Goal: Find specific page/section: Find specific page/section

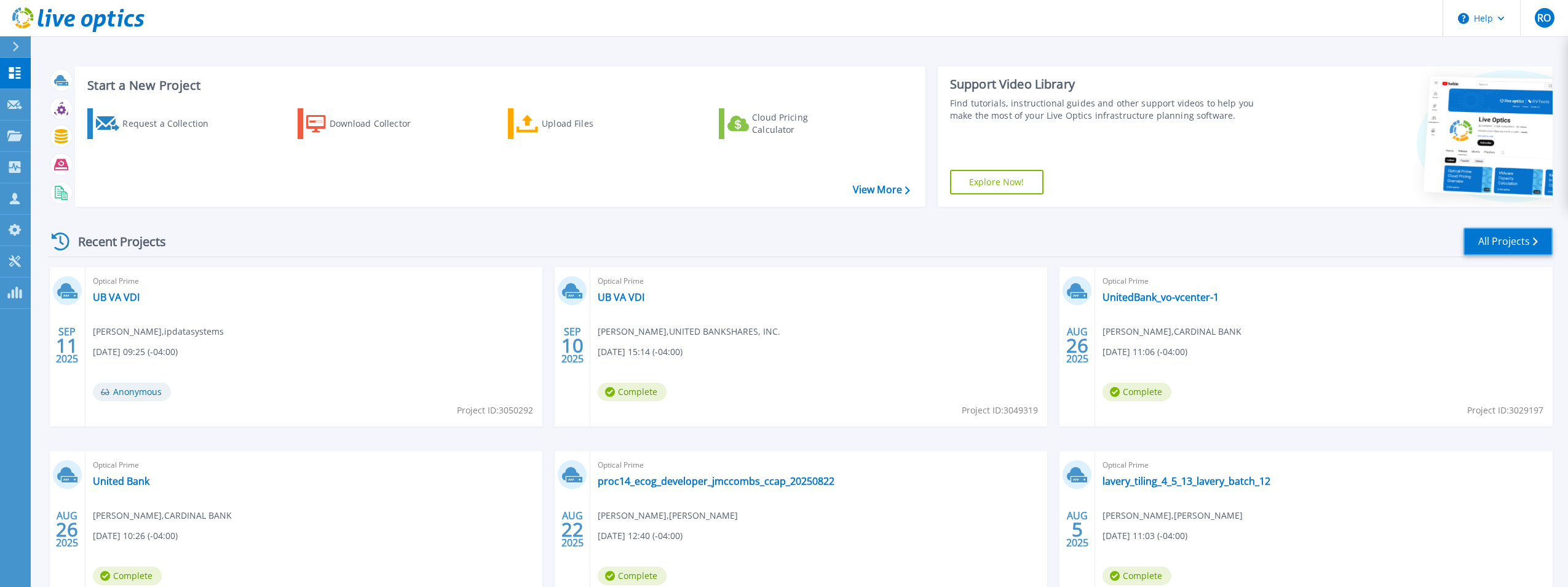
click at [1510, 233] on link "All Projects" at bounding box center [1508, 242] width 89 height 28
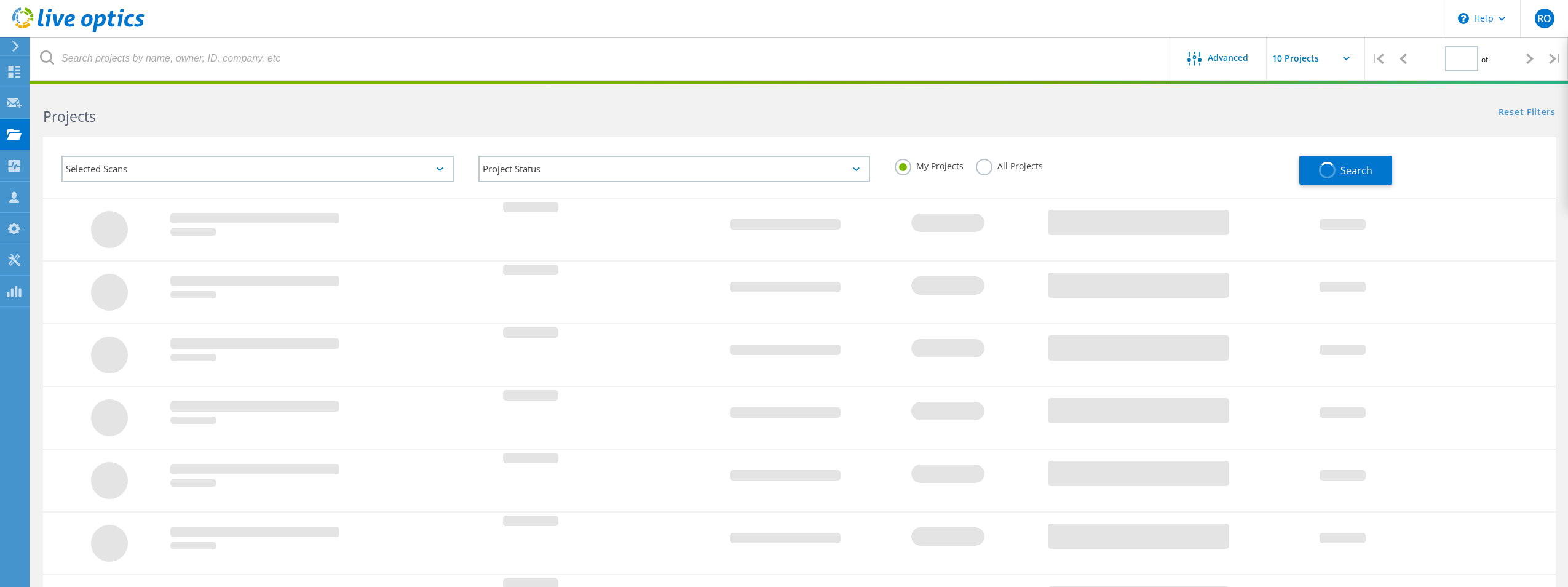
type input "1"
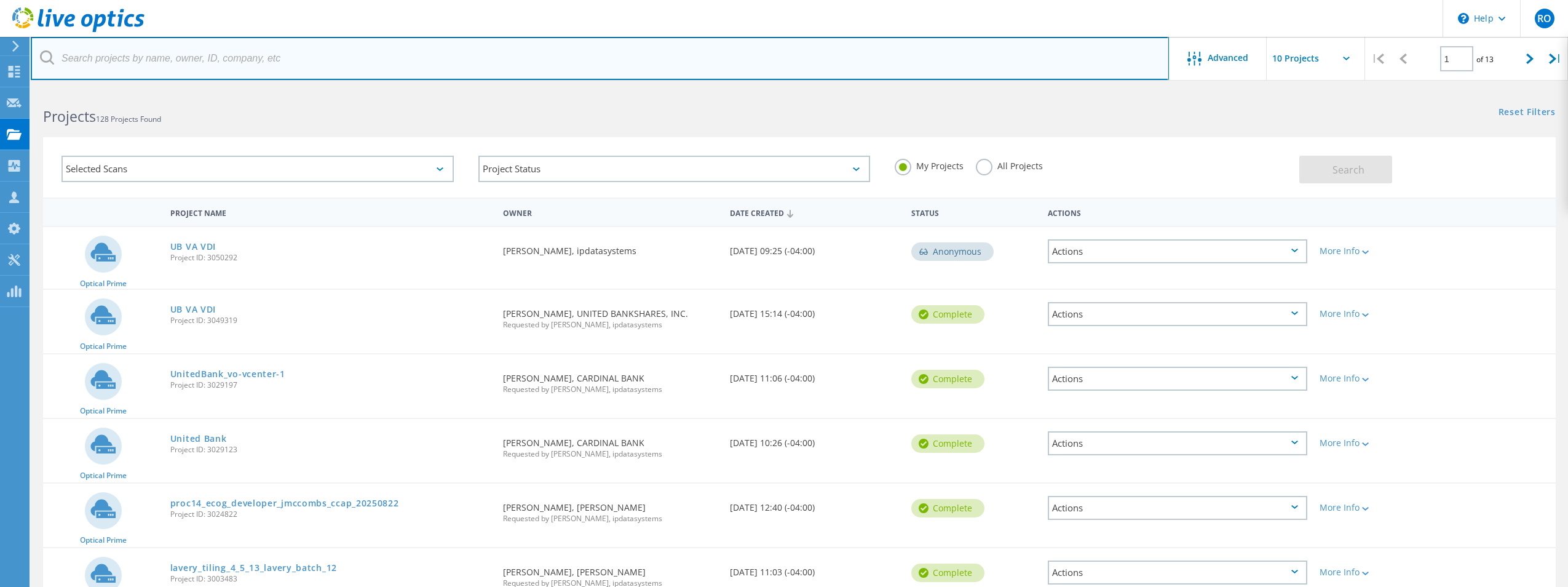
click at [163, 63] on input "text" at bounding box center [599, 58] width 1138 height 43
type input "[PERSON_NAME]"
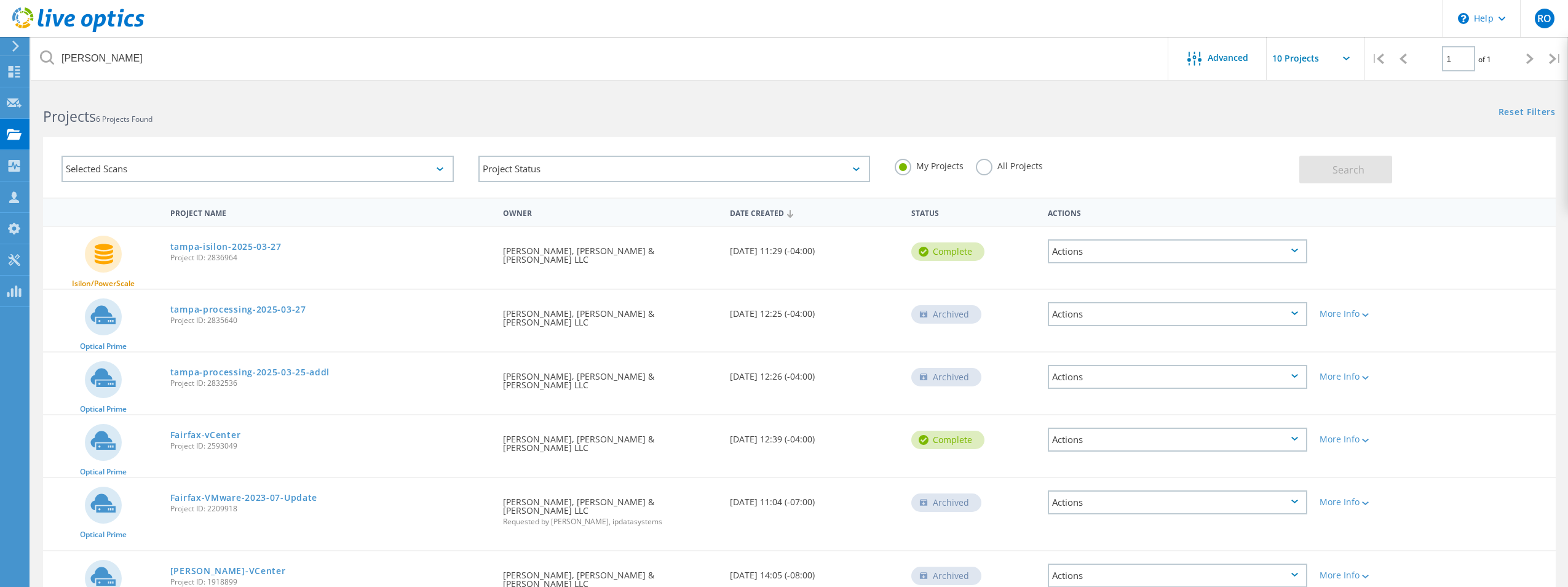
click at [337, 441] on div "Fairfax-vCenter Project ID: 2593049" at bounding box center [330, 438] width 333 height 47
click at [1075, 133] on div "Selected Scans Project Status In Progress Complete Published Anonymous Archived…" at bounding box center [799, 160] width 1537 height 76
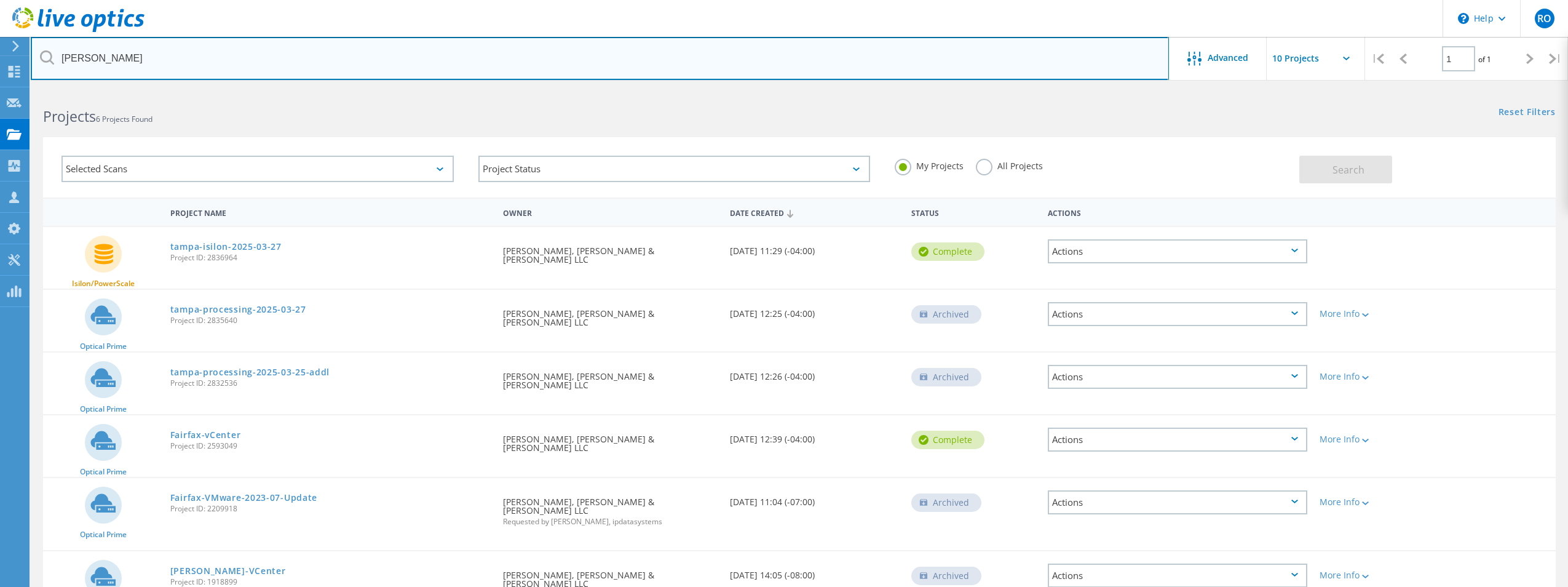
click at [120, 64] on input "[PERSON_NAME]" at bounding box center [599, 58] width 1138 height 43
drag, startPoint x: 141, startPoint y: 59, endPoint x: 16, endPoint y: 37, distance: 126.9
click at [18, 89] on div "\n Help Explore Helpful Articles Contact Support RO Partner Team Member [PERSON…" at bounding box center [784, 381] width 1568 height 583
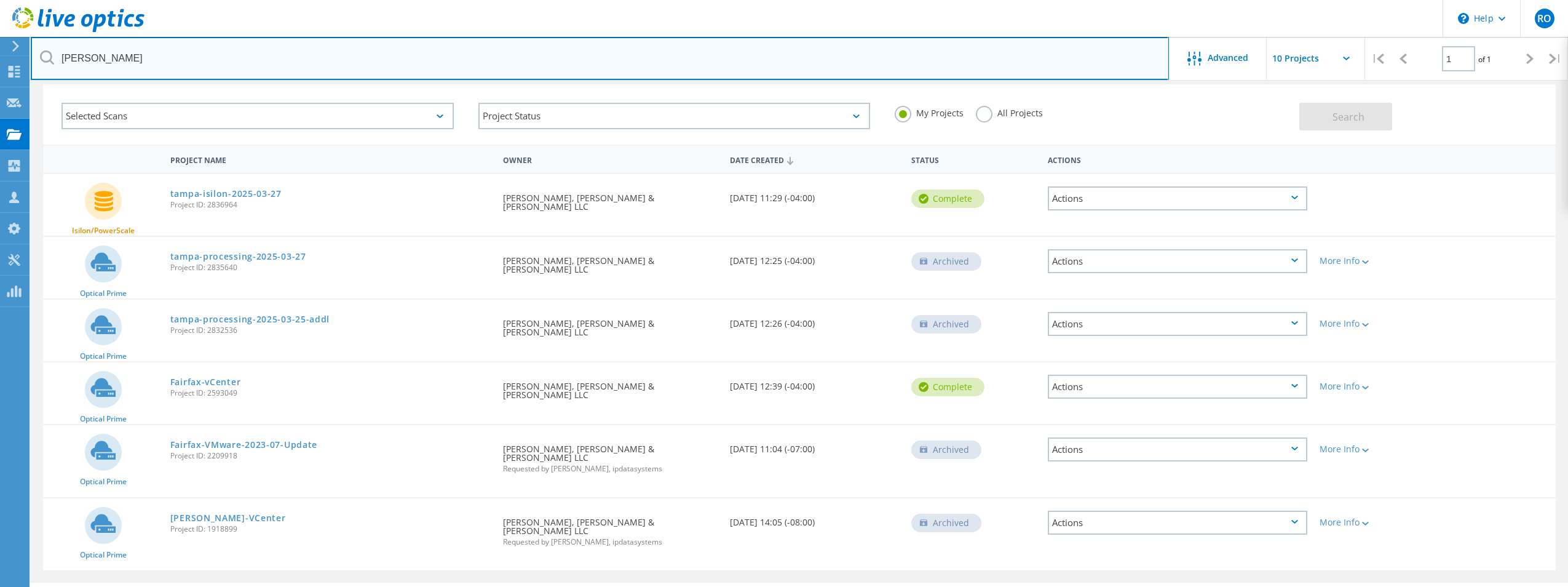
scroll to position [69, 0]
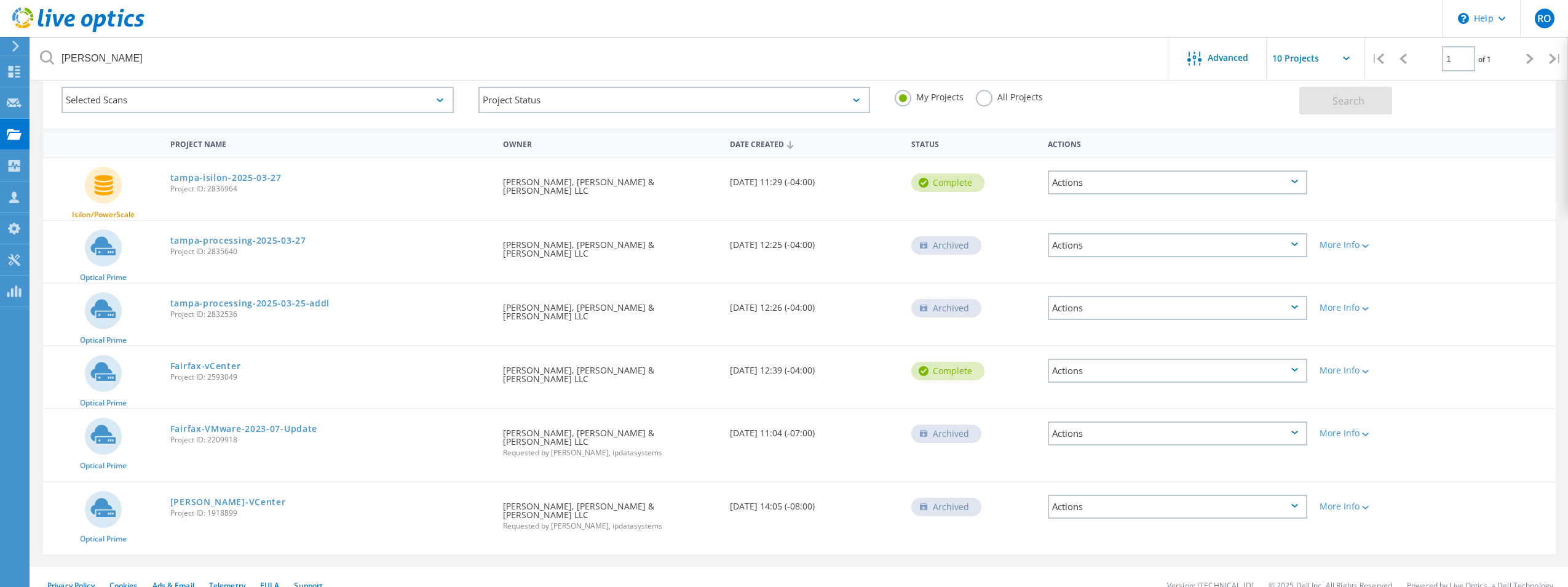
click at [74, 143] on div at bounding box center [104, 143] width 121 height 23
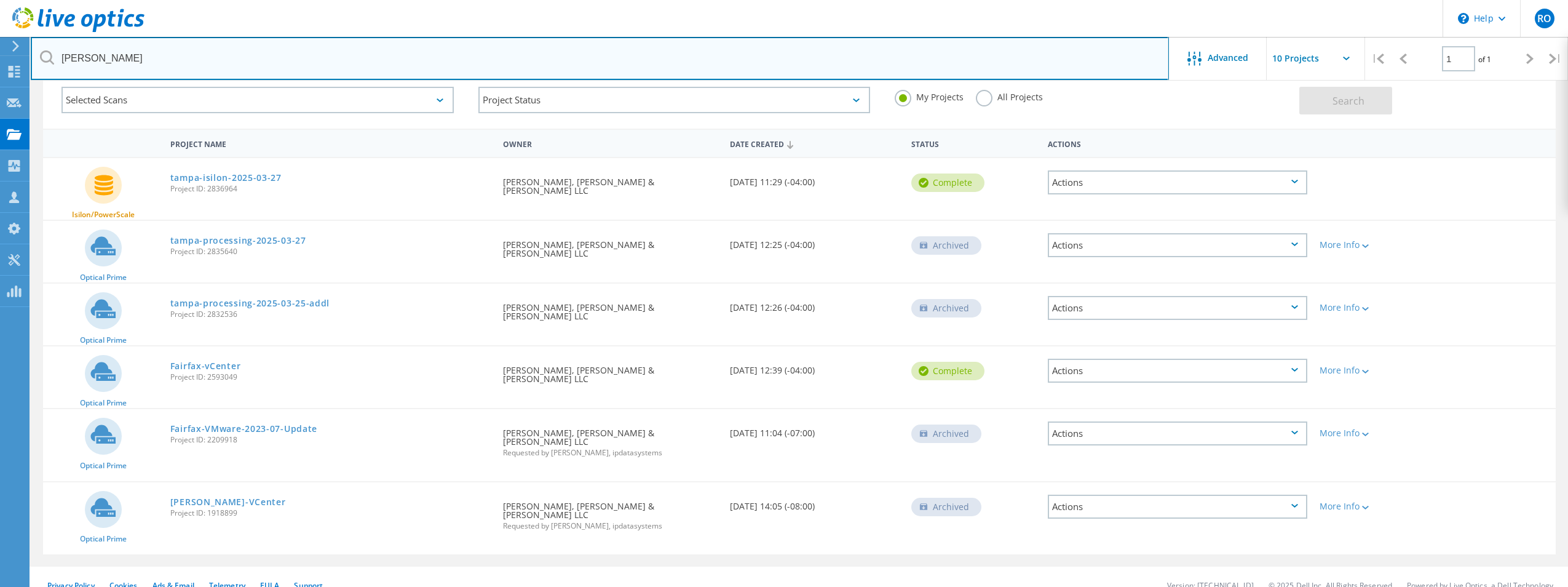
click at [162, 61] on input "[PERSON_NAME]" at bounding box center [599, 58] width 1138 height 43
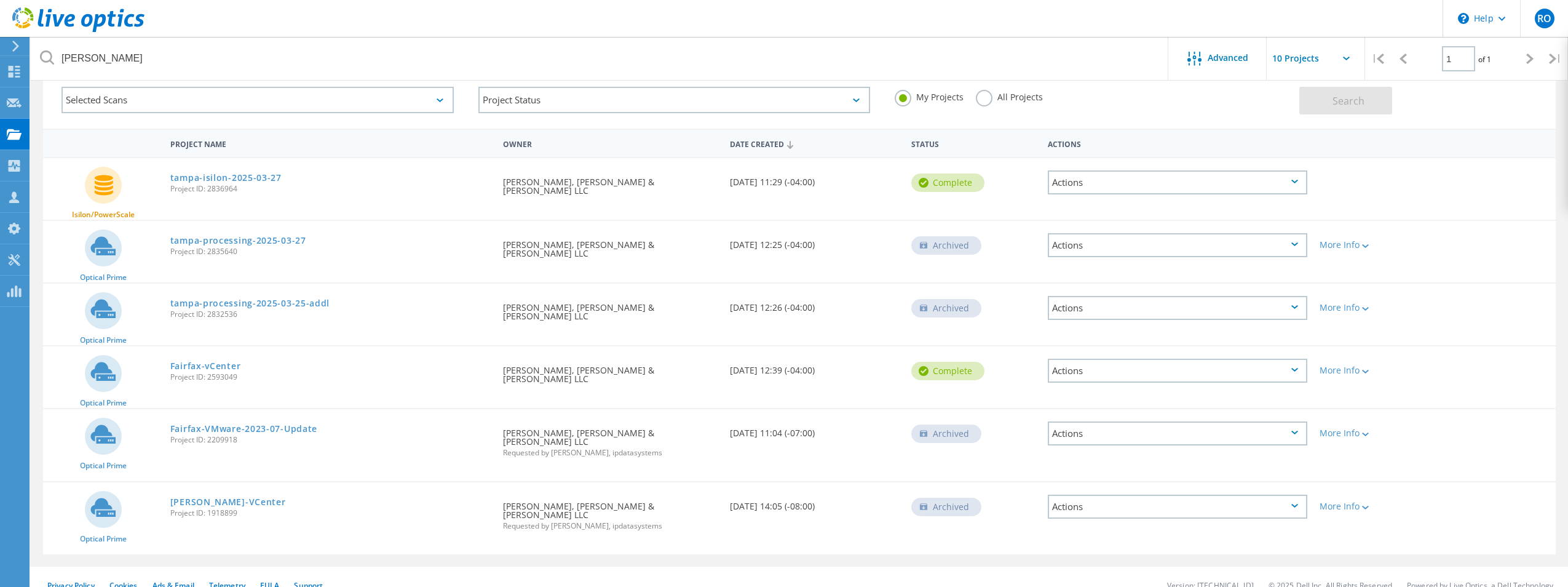
click at [987, 95] on label "All Projects" at bounding box center [1009, 95] width 67 height 12
click at [0, 0] on input "All Projects" at bounding box center [0, 0] width 0 height 0
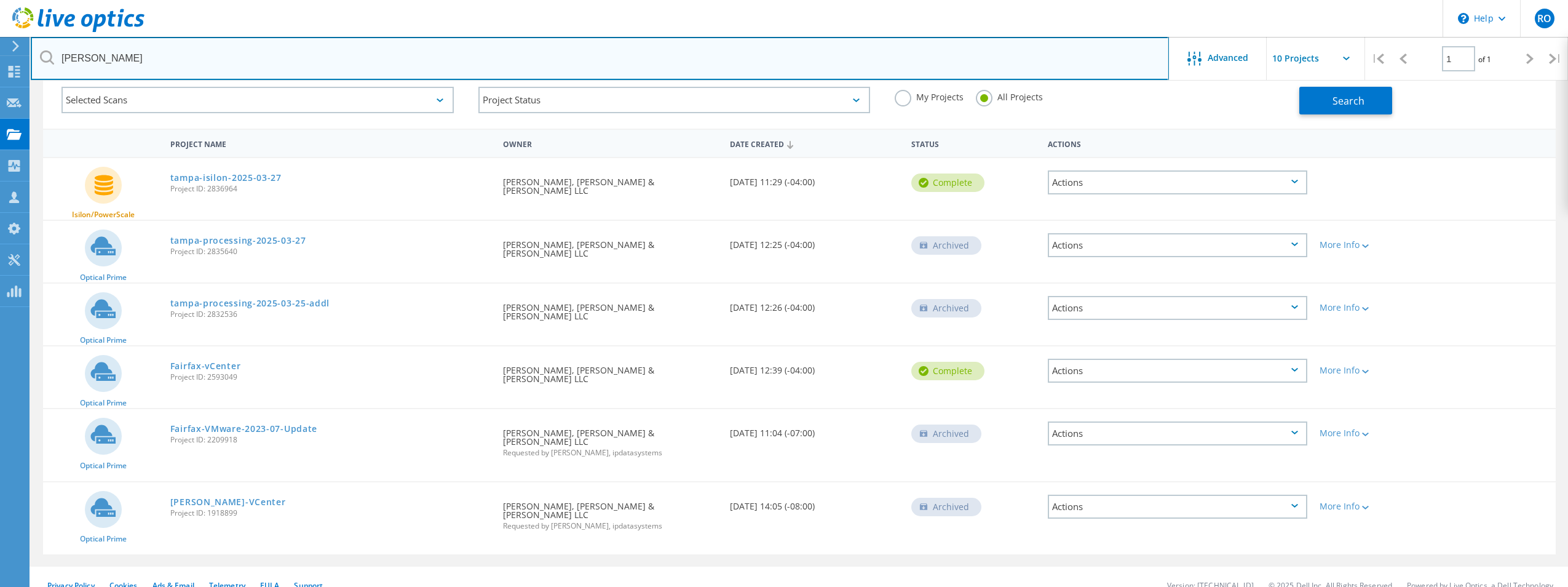
click at [131, 58] on input "[PERSON_NAME]" at bounding box center [599, 58] width 1138 height 43
